Goal: Task Accomplishment & Management: Complete application form

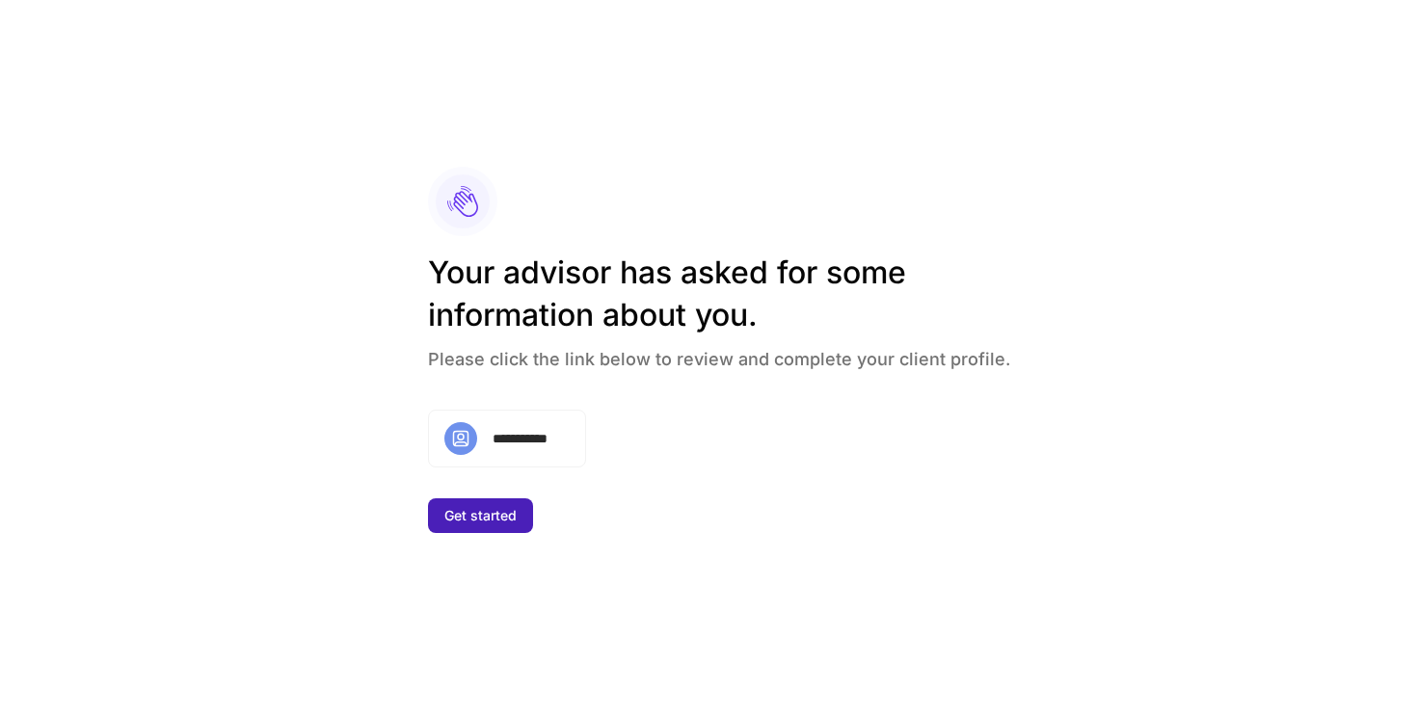
click at [472, 521] on div "Get started" at bounding box center [481, 515] width 72 height 19
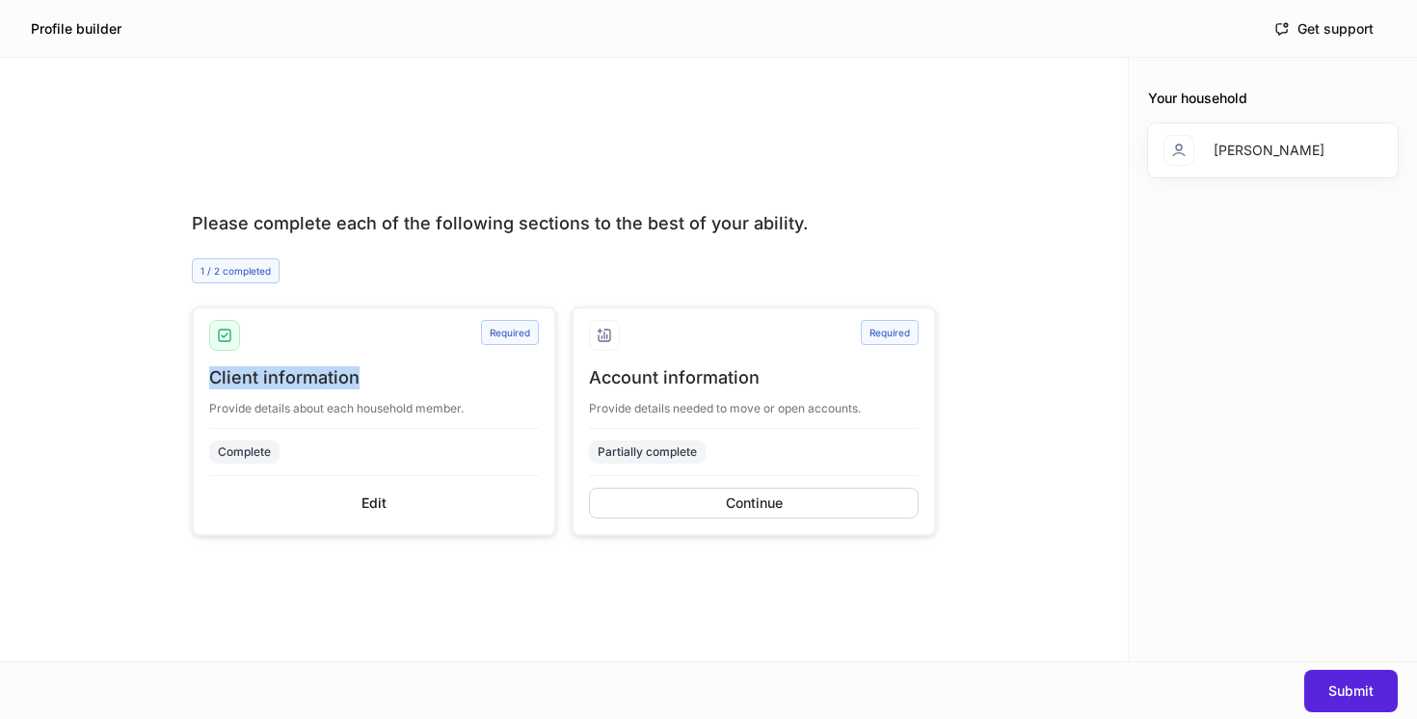
drag, startPoint x: 371, startPoint y: 376, endPoint x: 210, endPoint y: 376, distance: 161.0
click at [210, 376] on div "Client information" at bounding box center [374, 377] width 330 height 23
click at [655, 364] on div "Required" at bounding box center [754, 343] width 330 height 46
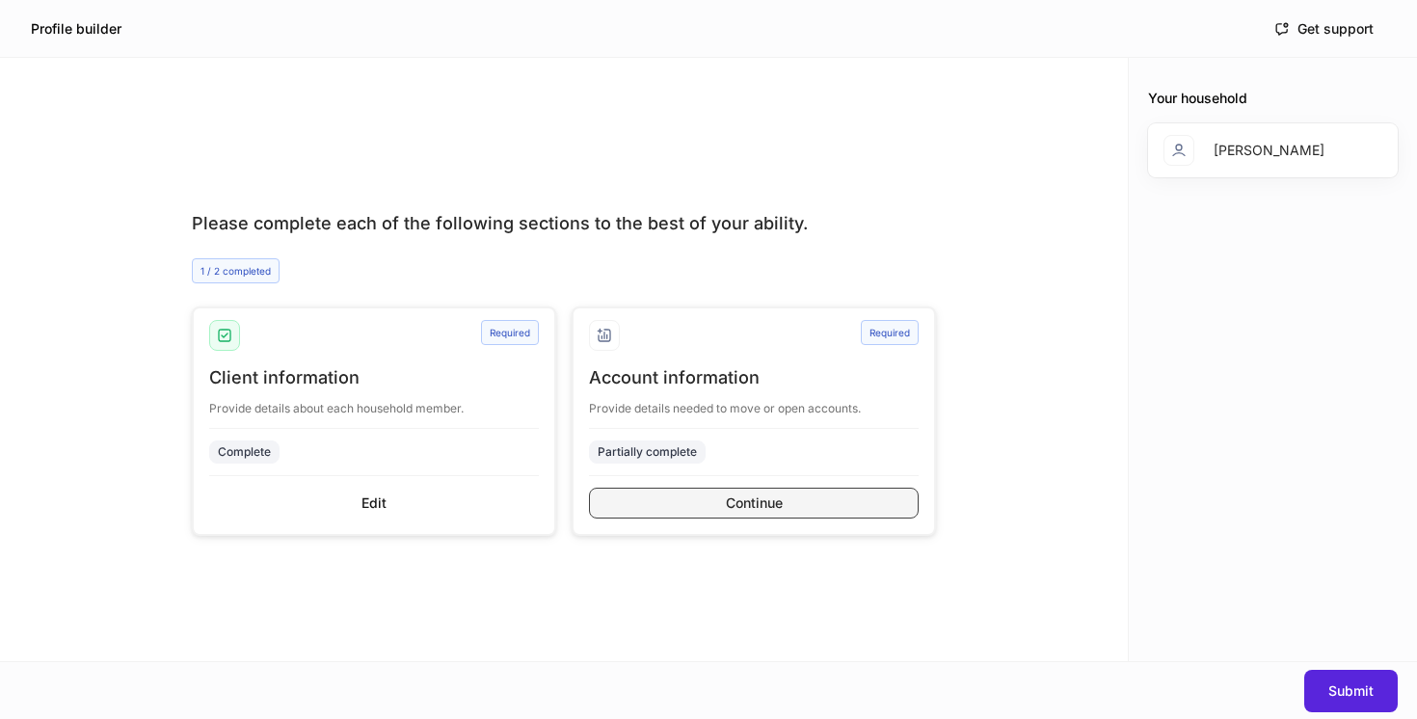
click at [714, 499] on button "Continue" at bounding box center [754, 503] width 330 height 31
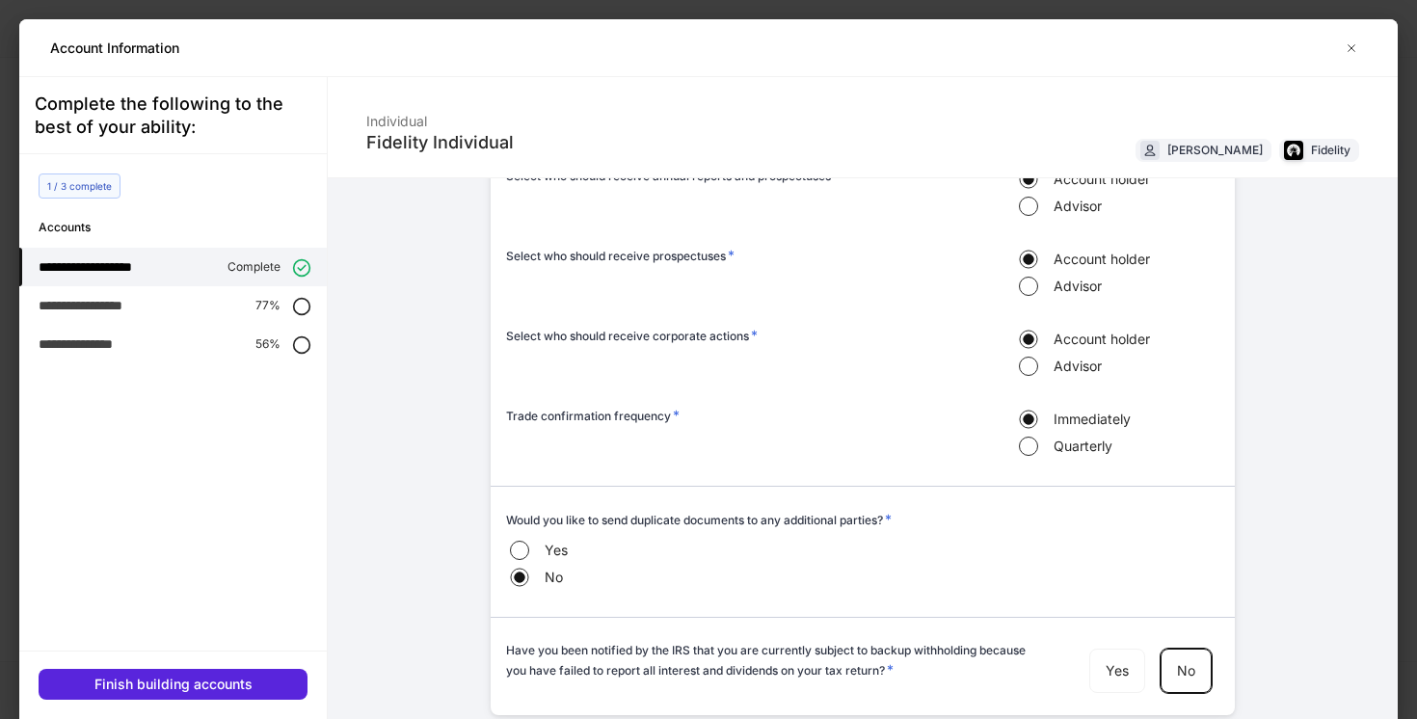
scroll to position [1125, 0]
click at [289, 311] on div "**********" at bounding box center [173, 305] width 308 height 39
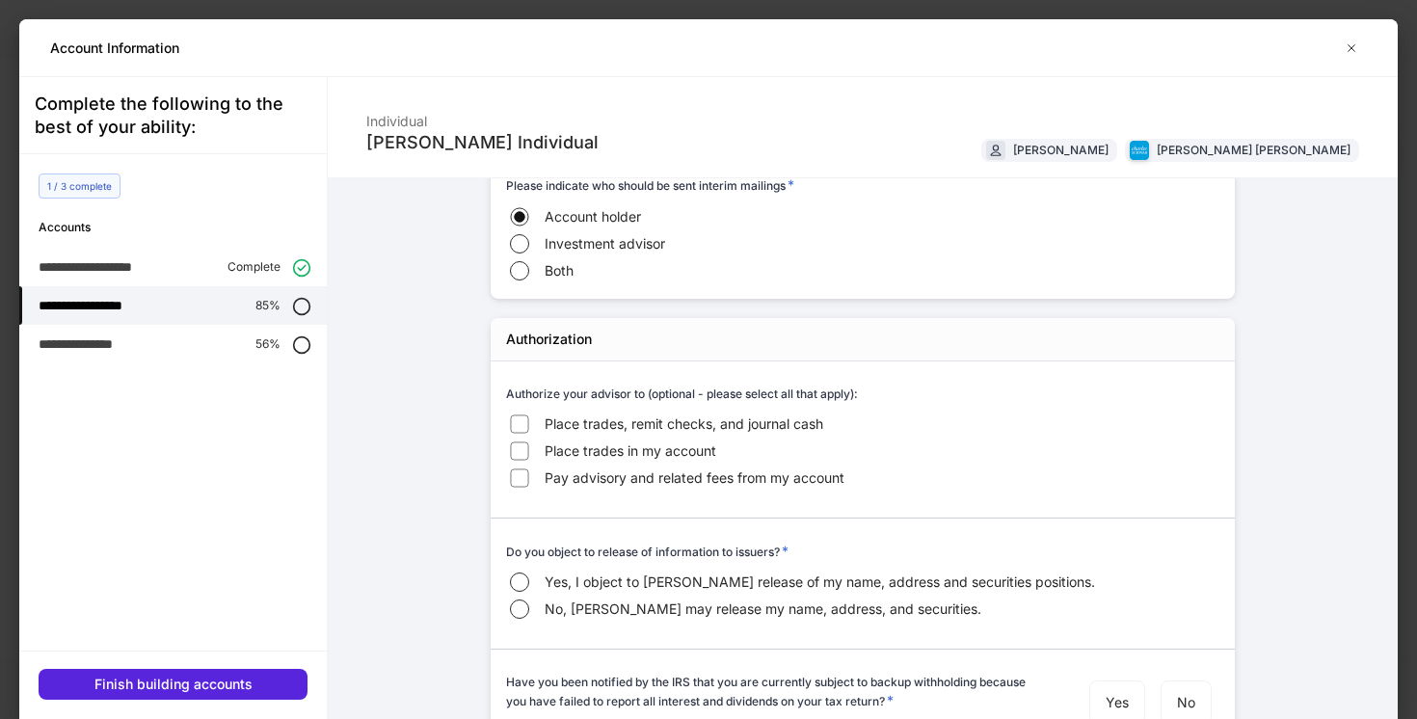
scroll to position [1554, 0]
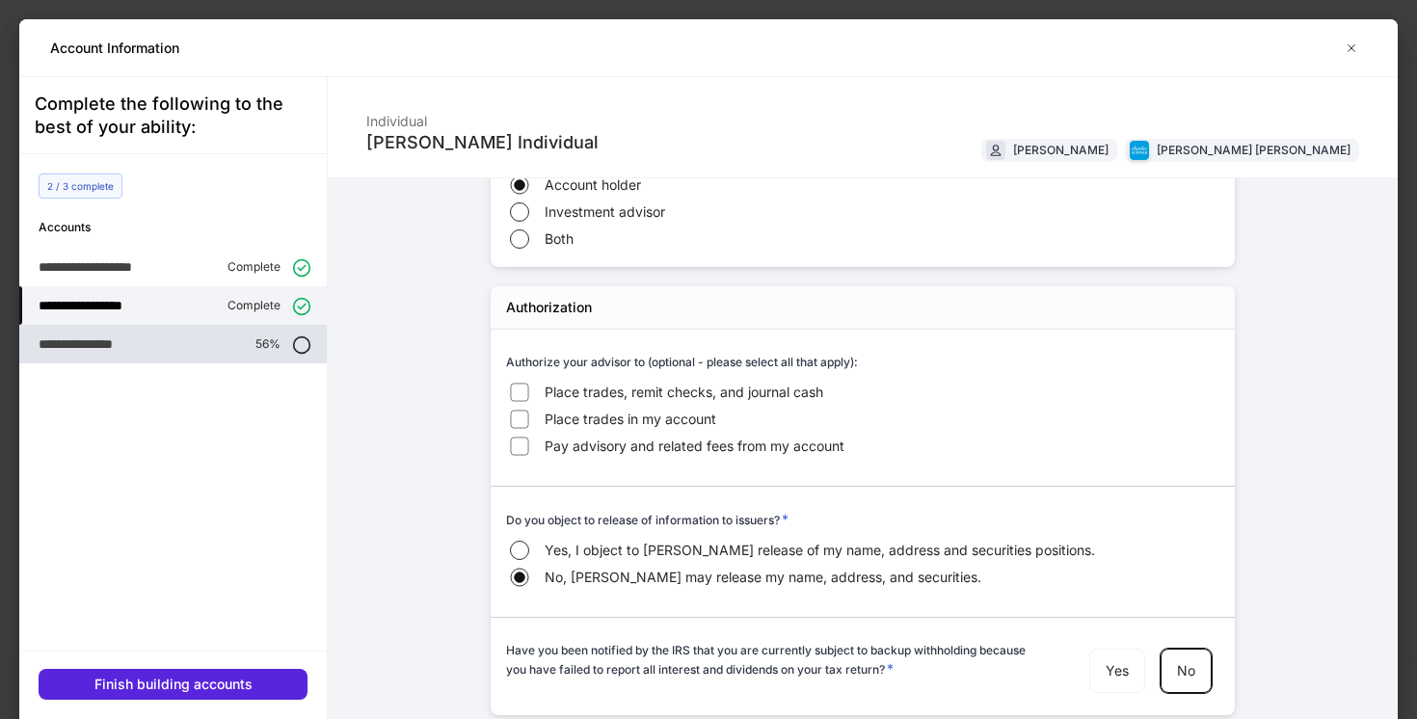
click at [278, 345] on p "56%" at bounding box center [268, 344] width 25 height 15
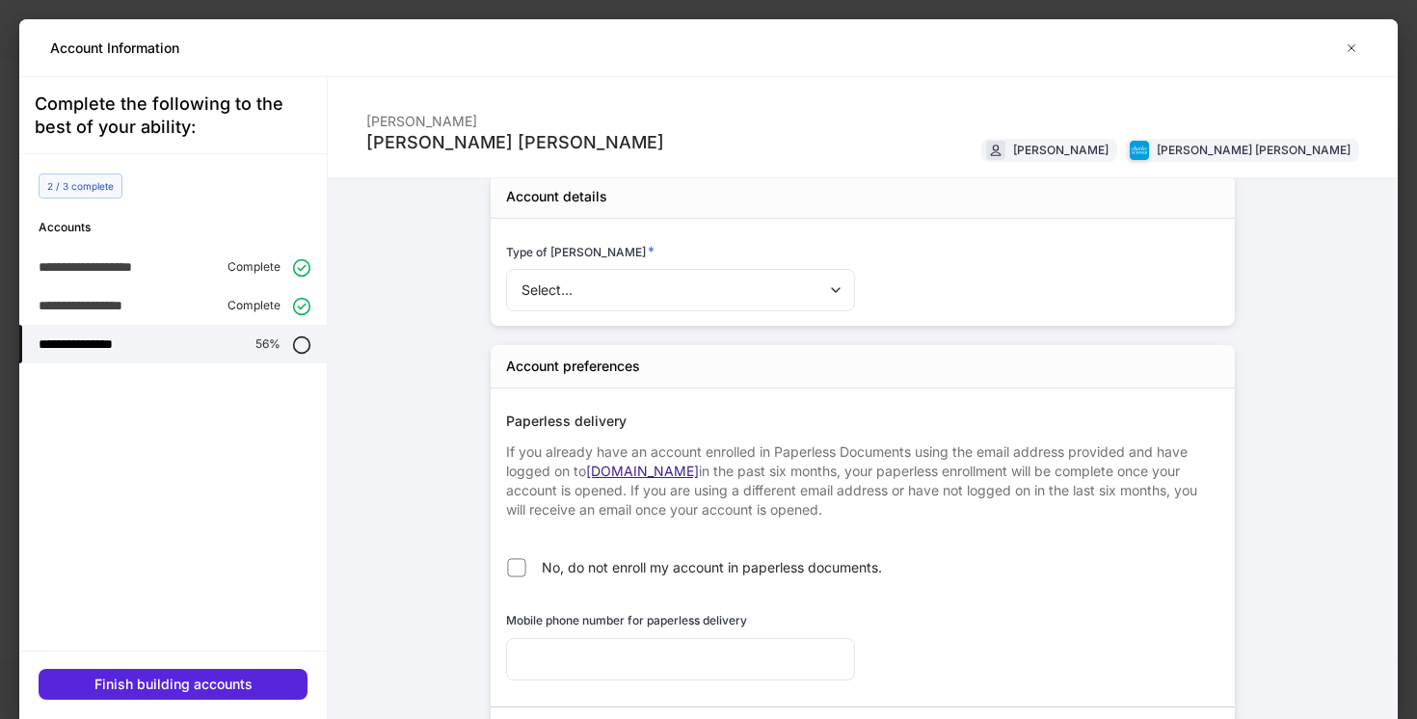
scroll to position [28, 0]
click at [635, 283] on body "Profile builder Get support Please complete each of the following sections to t…" at bounding box center [708, 359] width 1417 height 719
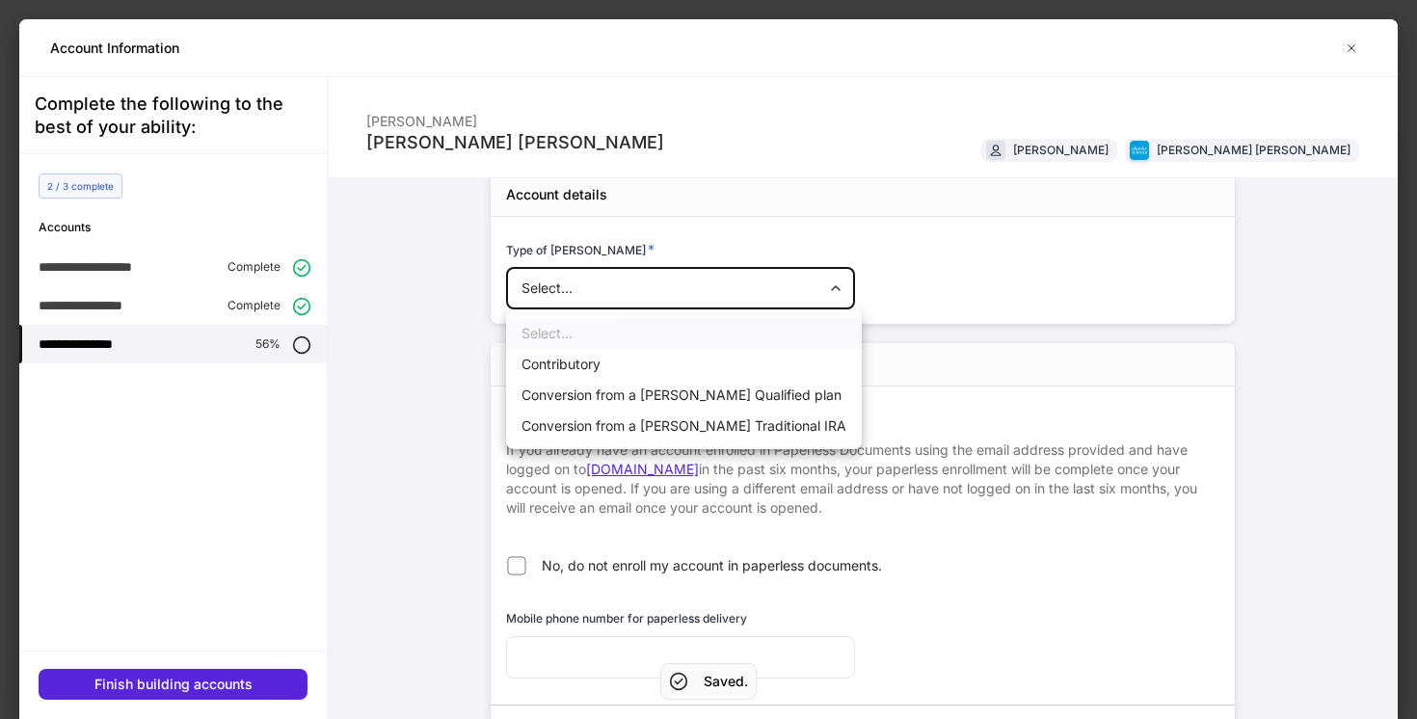
click at [602, 363] on li "Contributory" at bounding box center [684, 364] width 356 height 31
type input "**********"
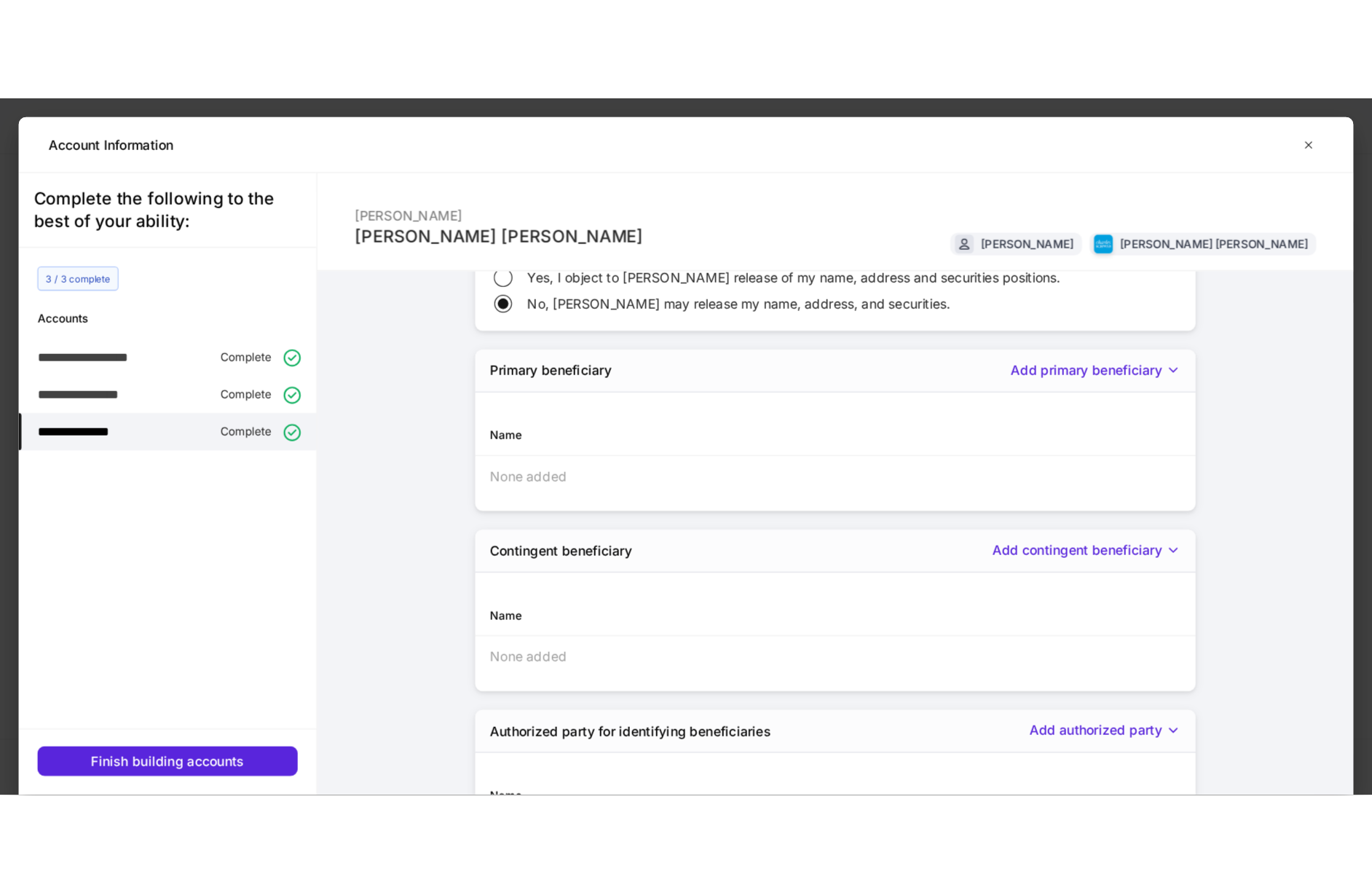
scroll to position [1580, 0]
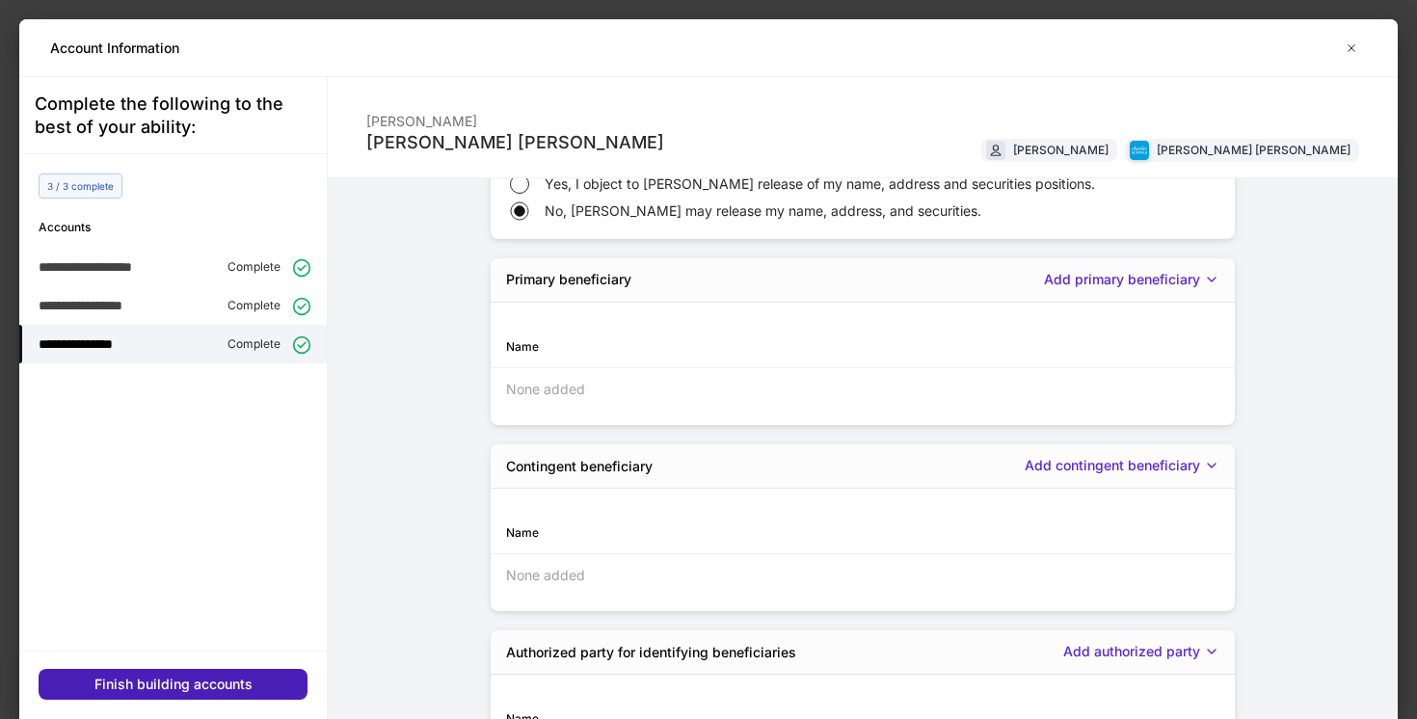
click at [202, 679] on div "Finish building accounts" at bounding box center [173, 684] width 158 height 19
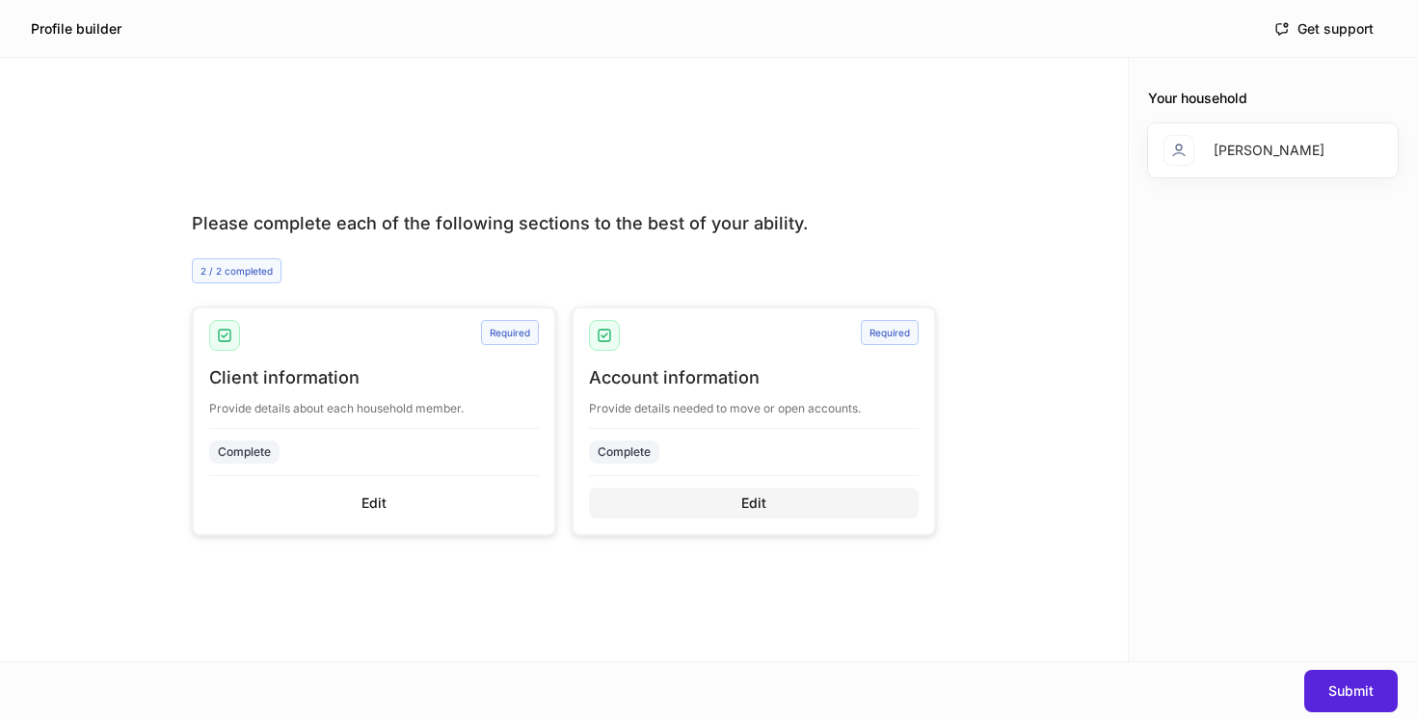
click at [814, 502] on button "Edit" at bounding box center [754, 503] width 330 height 31
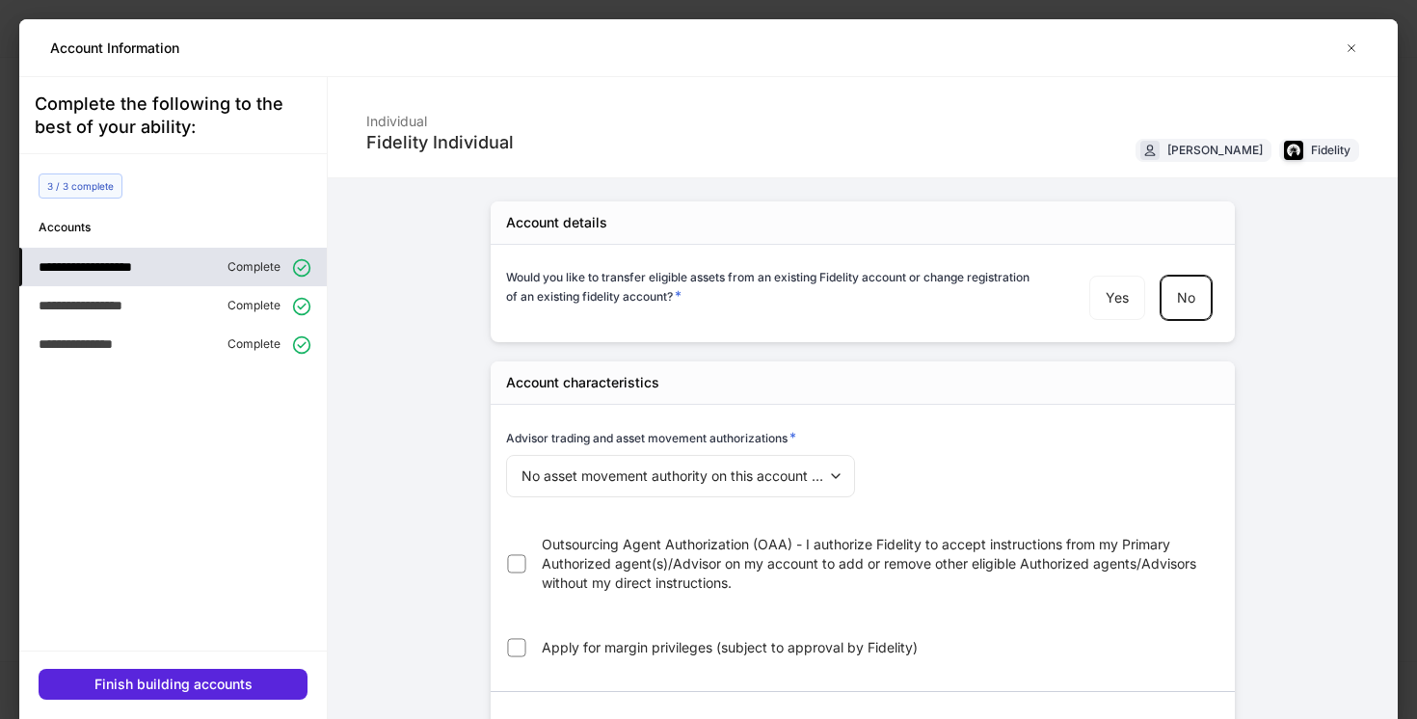
click at [220, 274] on div "**********" at bounding box center [173, 267] width 308 height 39
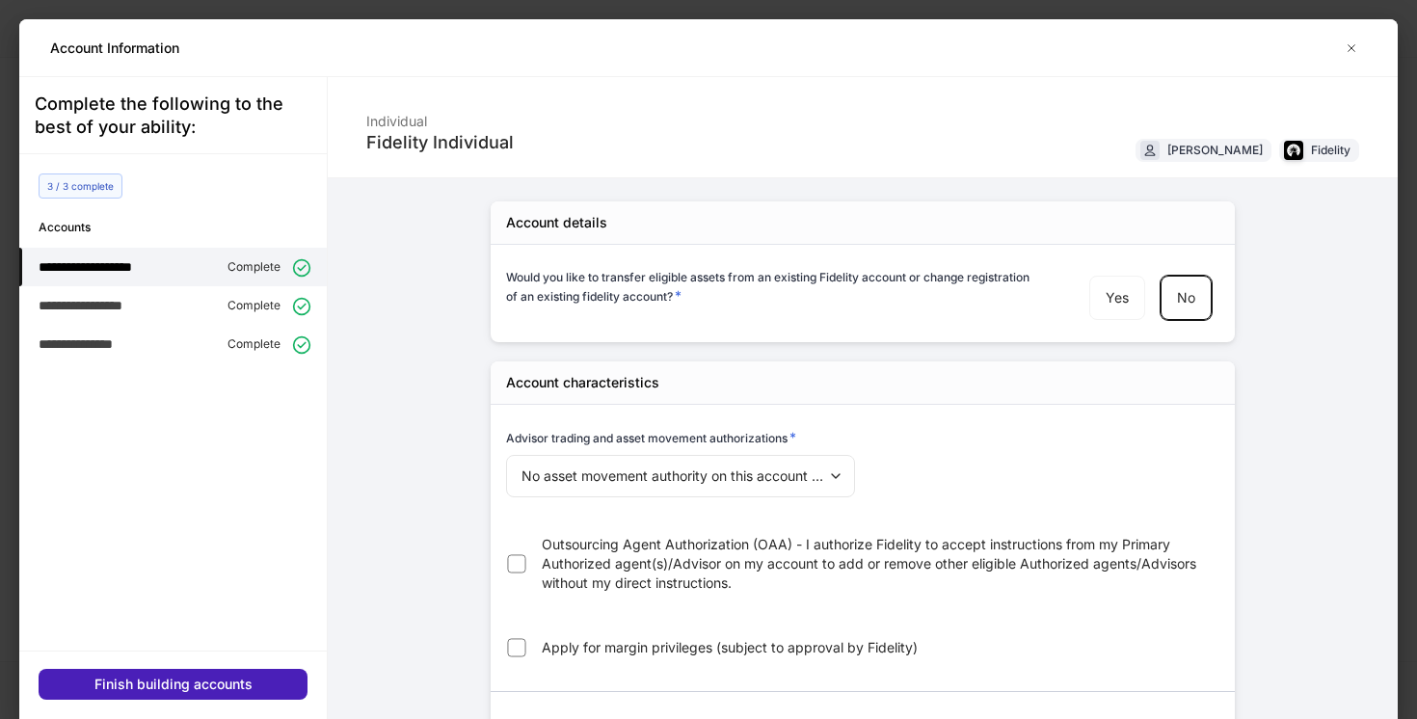
click at [196, 683] on div "Finish building accounts" at bounding box center [173, 684] width 158 height 19
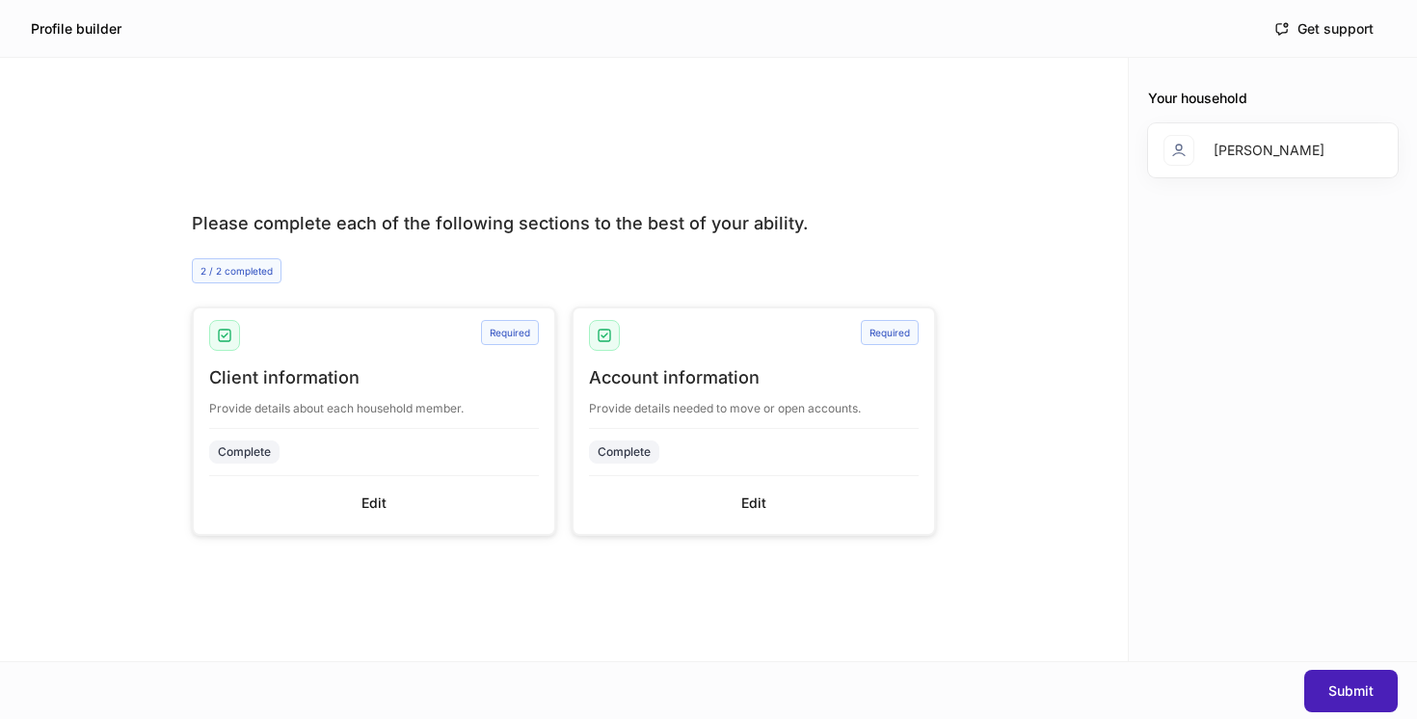
click at [1344, 686] on div "Submit" at bounding box center [1351, 691] width 45 height 19
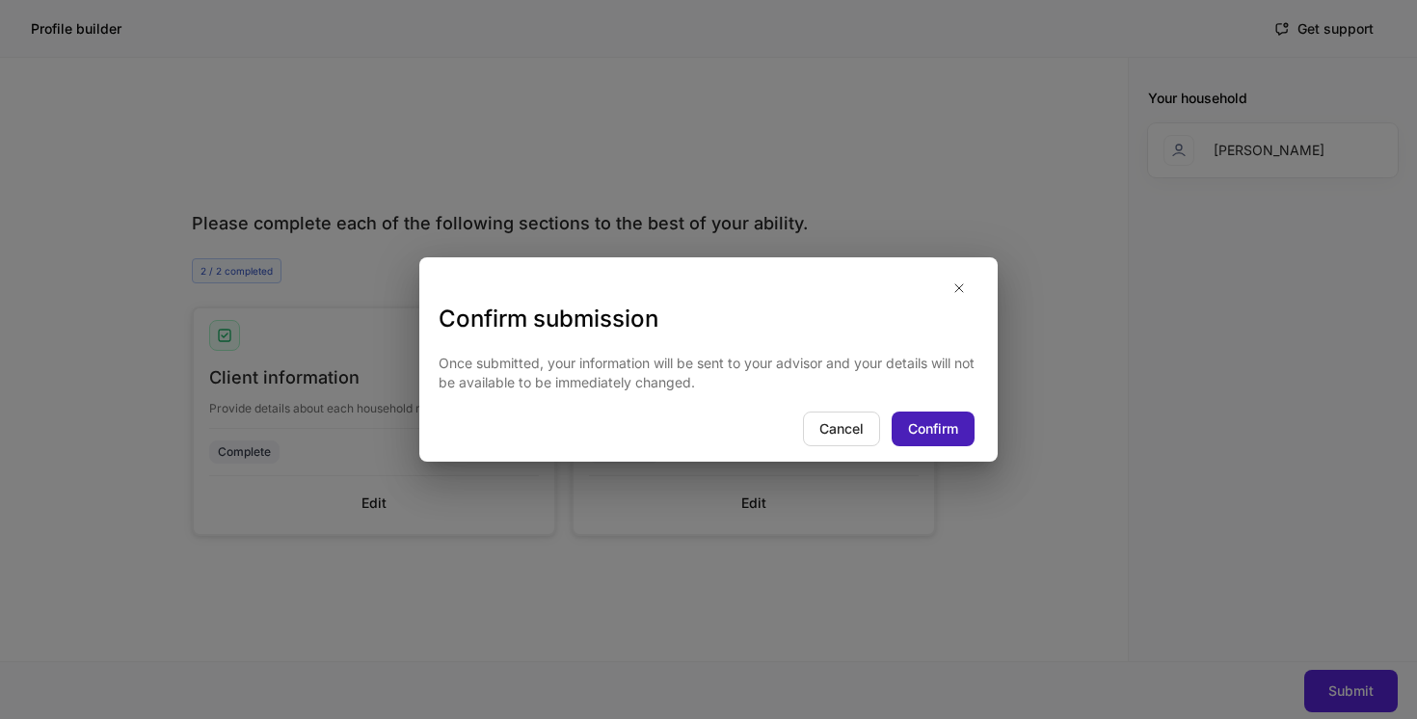
click at [939, 432] on div "Confirm" at bounding box center [933, 428] width 50 height 19
